Goal: Navigation & Orientation: Go to known website

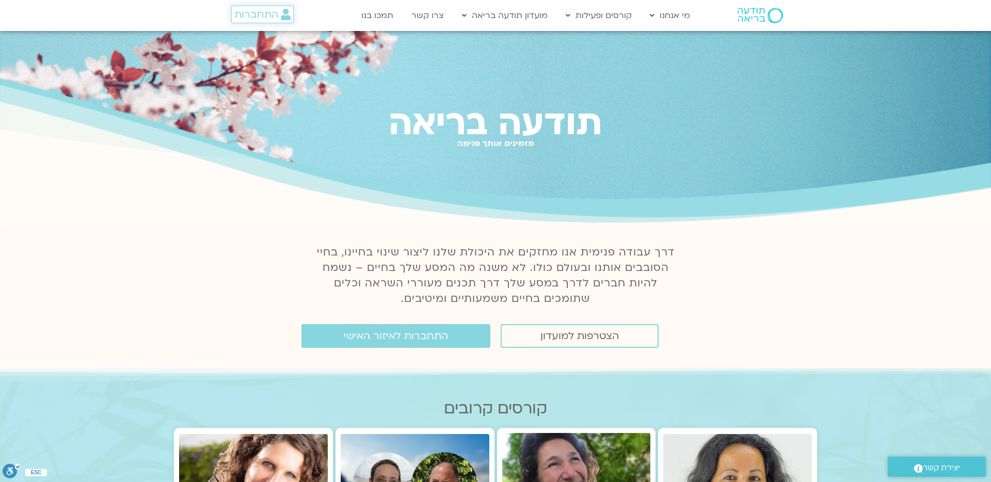
click at [272, 19] on span "התחברות" at bounding box center [256, 14] width 44 height 11
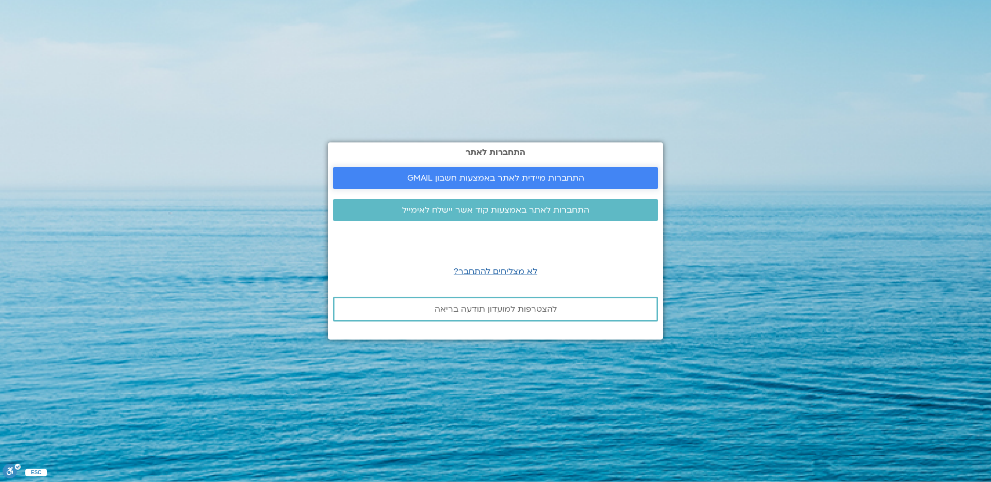
click at [440, 177] on span "התחברות מיידית לאתר באמצעות חשבון GMAIL" at bounding box center [495, 177] width 177 height 9
